Goal: Task Accomplishment & Management: Complete application form

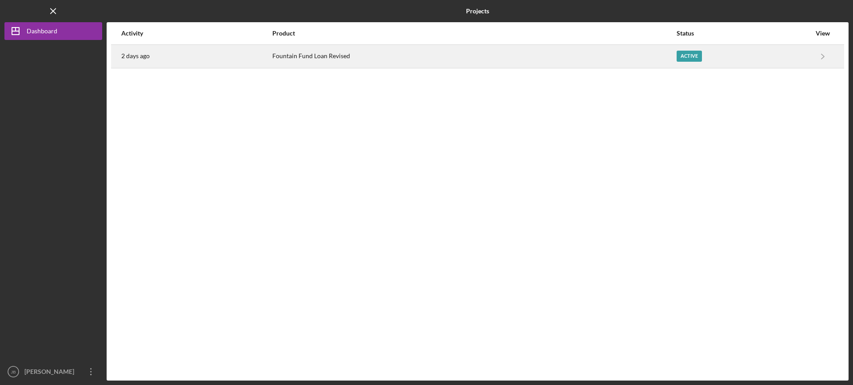
click at [306, 57] on div "Fountain Fund Loan Revised" at bounding box center [474, 56] width 404 height 22
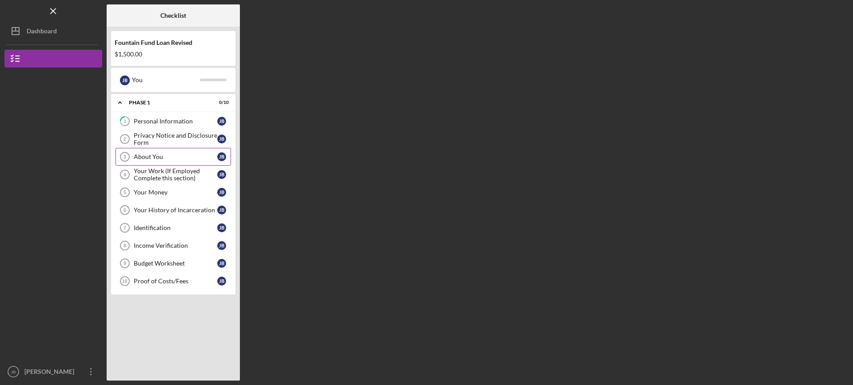
click at [157, 156] on div "About You" at bounding box center [175, 156] width 83 height 7
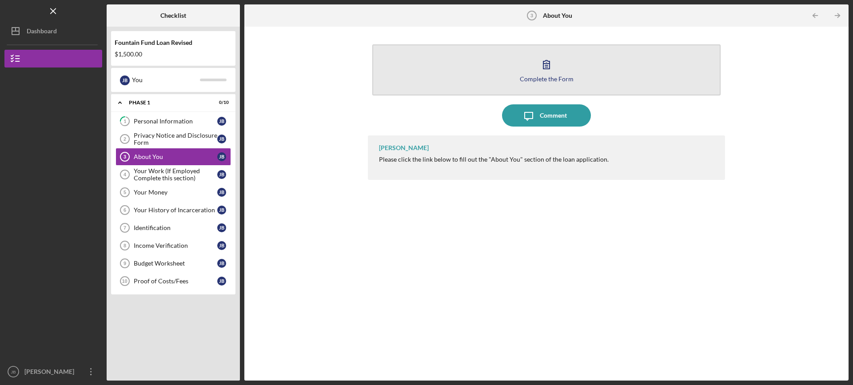
click at [545, 70] on icon "button" at bounding box center [546, 64] width 22 height 22
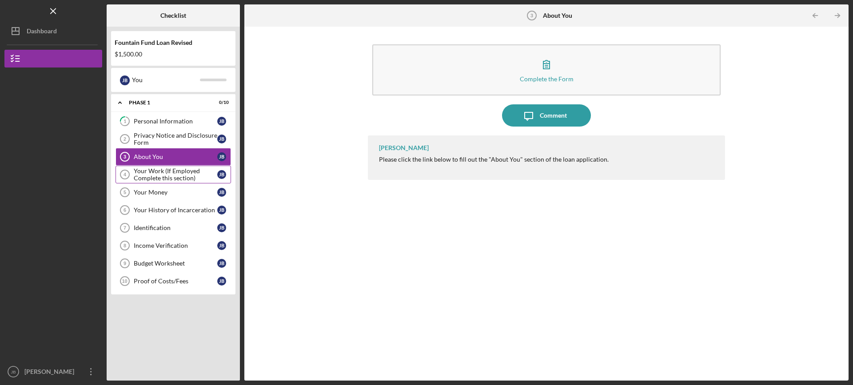
click at [183, 175] on div "Your Work (If Employed Complete this section)" at bounding box center [175, 174] width 83 height 14
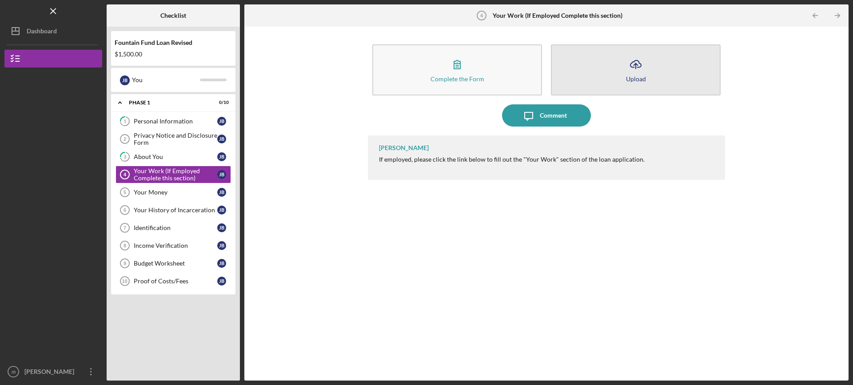
click at [637, 73] on icon "Icon/Upload" at bounding box center [635, 64] width 22 height 22
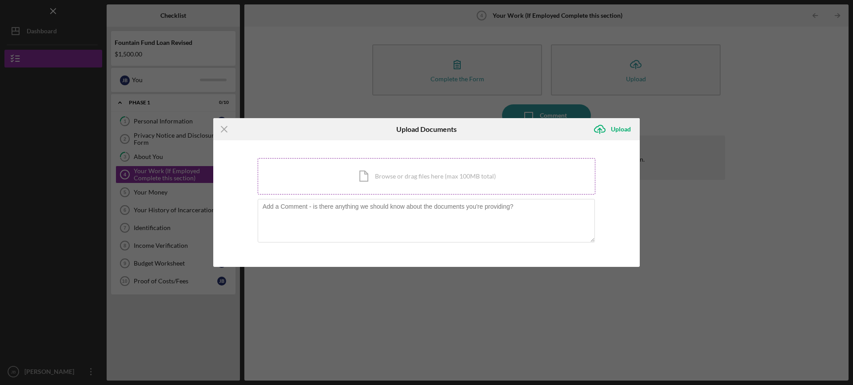
click at [372, 176] on div "Icon/Document Browse or drag files here (max 100MB total) Tap to choose files o…" at bounding box center [427, 176] width 338 height 36
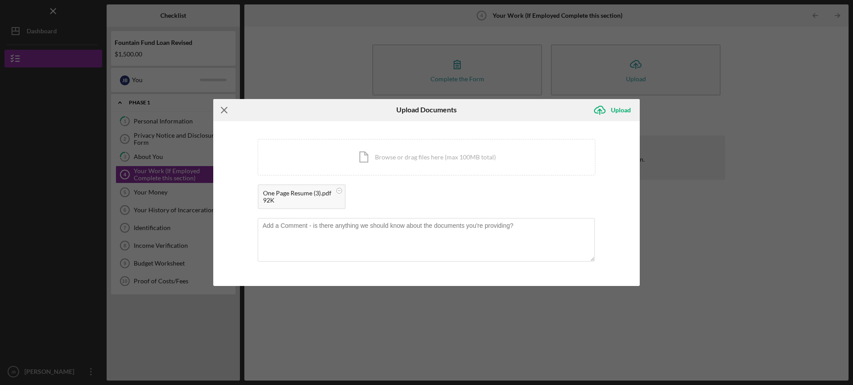
click at [221, 109] on icon "Icon/Menu Close" at bounding box center [224, 110] width 22 height 22
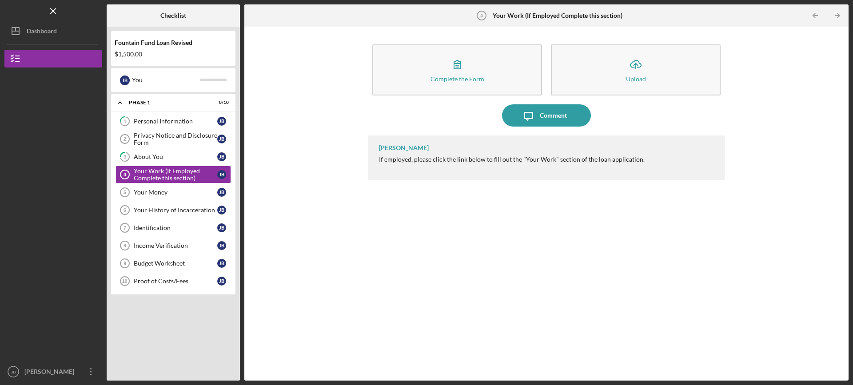
drag, startPoint x: 221, startPoint y: 110, endPoint x: 303, endPoint y: 185, distance: 111.3
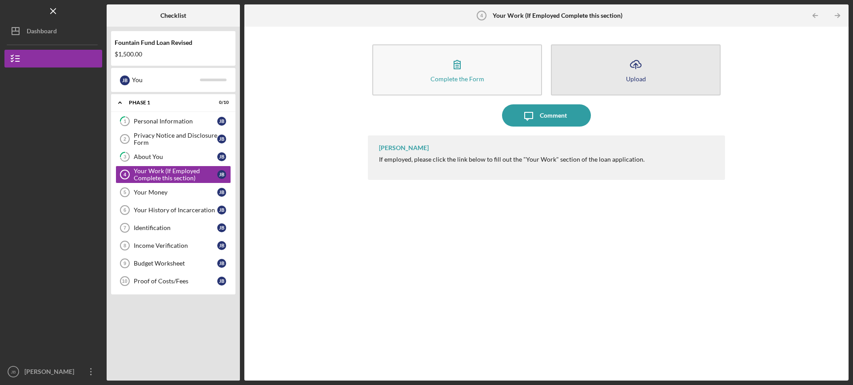
click at [616, 75] on button "Icon/Upload Upload" at bounding box center [636, 69] width 170 height 51
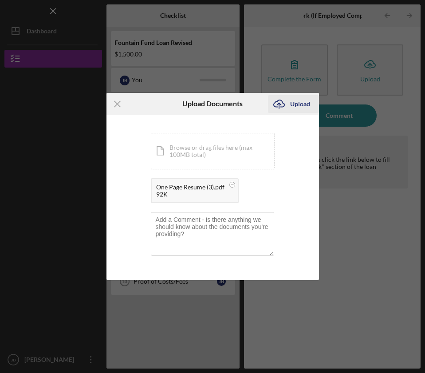
click at [294, 104] on div "Upload" at bounding box center [300, 104] width 20 height 18
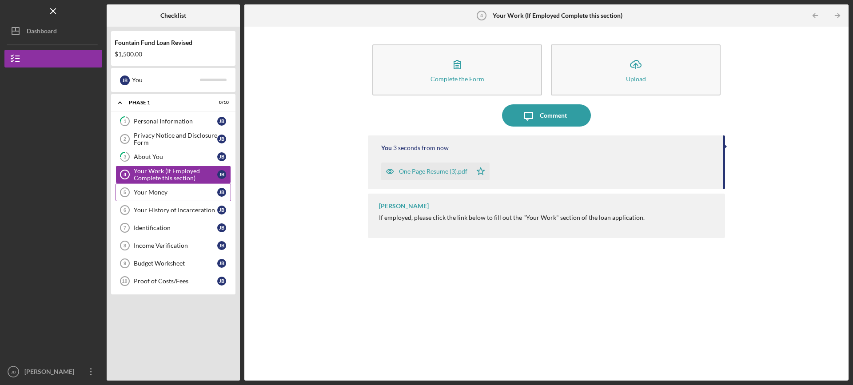
click at [158, 193] on div "Your Money" at bounding box center [175, 192] width 83 height 7
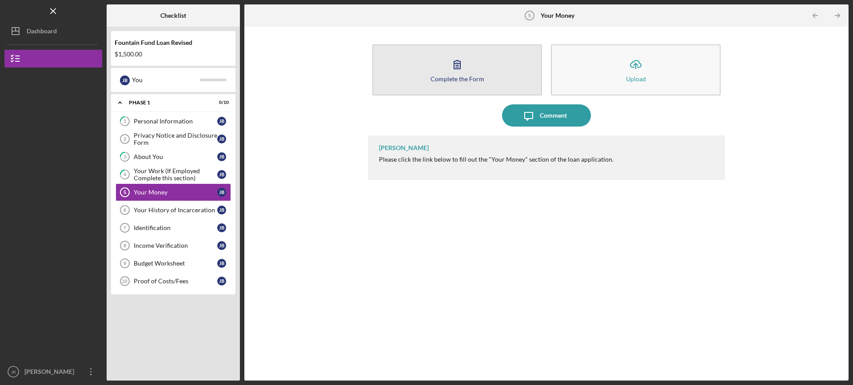
click at [455, 77] on div "Complete the Form" at bounding box center [457, 79] width 54 height 7
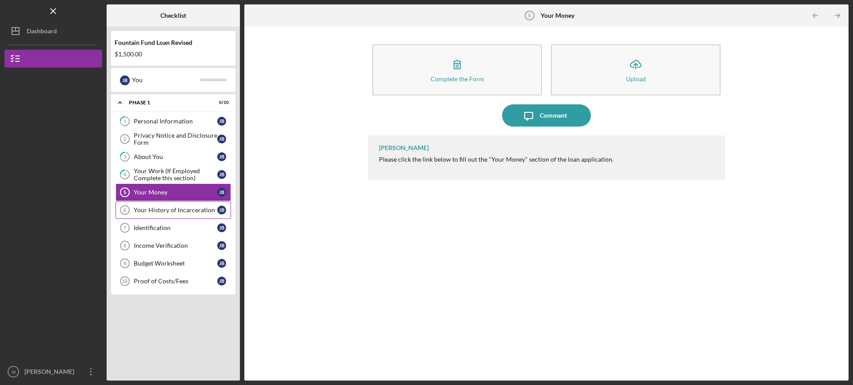
click at [180, 212] on div "Your History of Incarceration" at bounding box center [175, 210] width 83 height 7
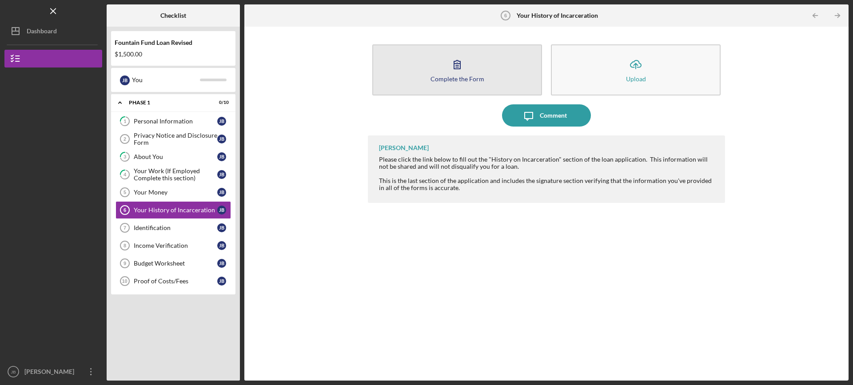
click at [467, 72] on icon "button" at bounding box center [457, 64] width 22 height 22
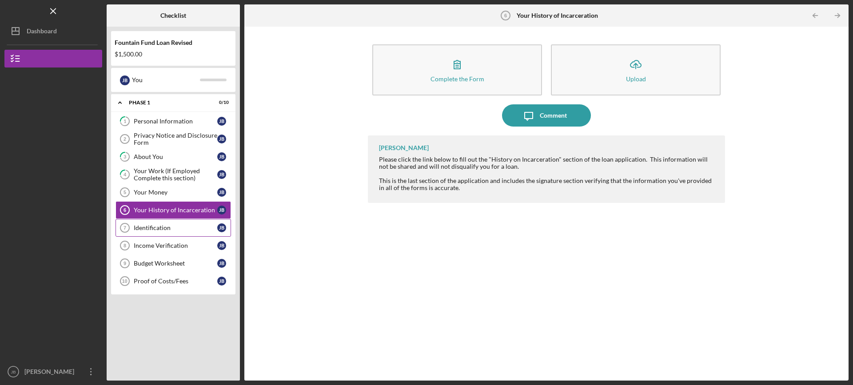
click at [173, 229] on div "Identification" at bounding box center [175, 227] width 83 height 7
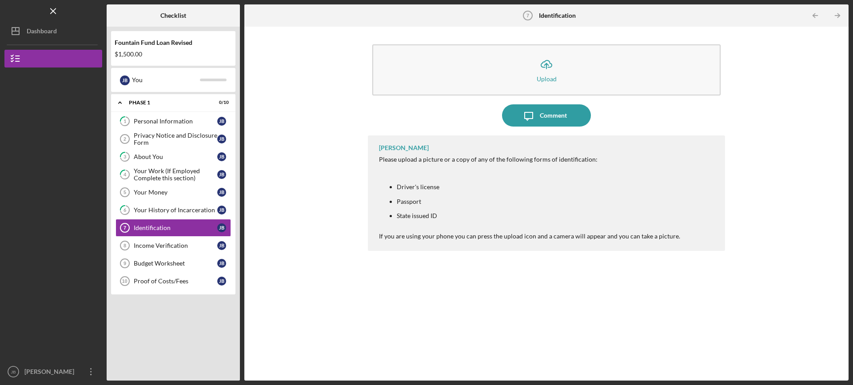
drag, startPoint x: 438, startPoint y: 296, endPoint x: 411, endPoint y: 302, distance: 27.9
click at [411, 302] on div "[PERSON_NAME] Please upload a picture or a copy of any of the following forms o…" at bounding box center [546, 251] width 357 height 232
